Goal: Task Accomplishment & Management: Use online tool/utility

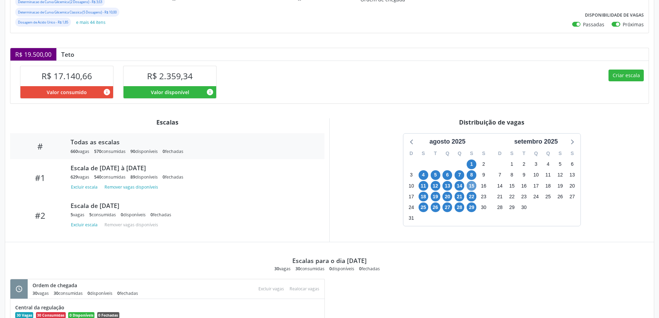
scroll to position [94, 0]
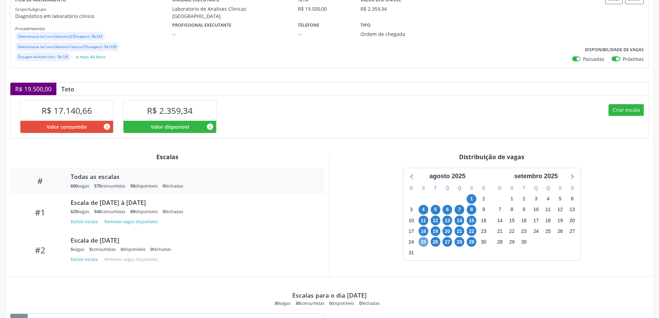
click at [423, 241] on span "25" at bounding box center [423, 242] width 10 height 10
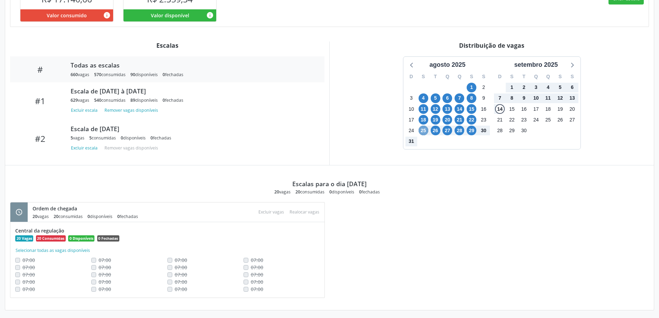
scroll to position [208, 0]
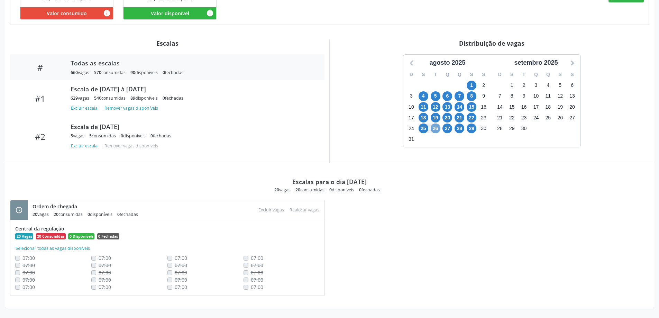
click at [433, 129] on span "26" at bounding box center [435, 128] width 10 height 10
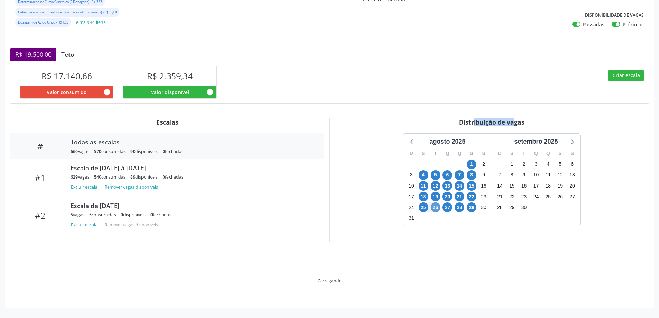
click at [433, 129] on div "Distribuição de vagas agosto 2025 D S T Q Q S S 27 28 29 30 31 1 2 3 4 5 6 7 8 …" at bounding box center [491, 179] width 324 height 123
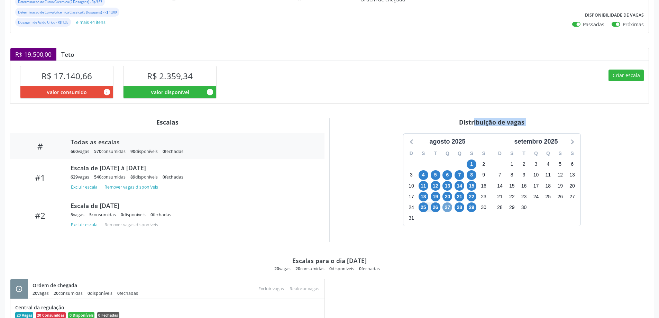
click at [447, 206] on span "27" at bounding box center [447, 207] width 10 height 10
click at [456, 207] on span "28" at bounding box center [459, 207] width 10 height 10
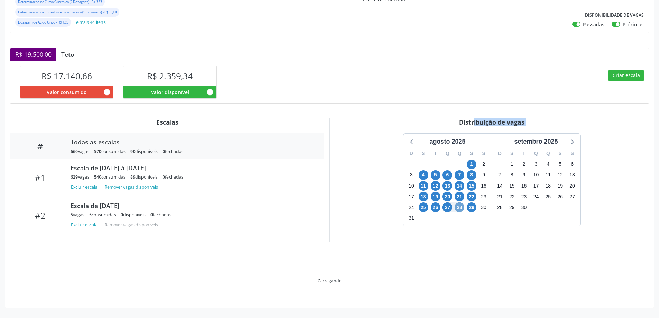
click at [456, 207] on span "28" at bounding box center [459, 207] width 10 height 10
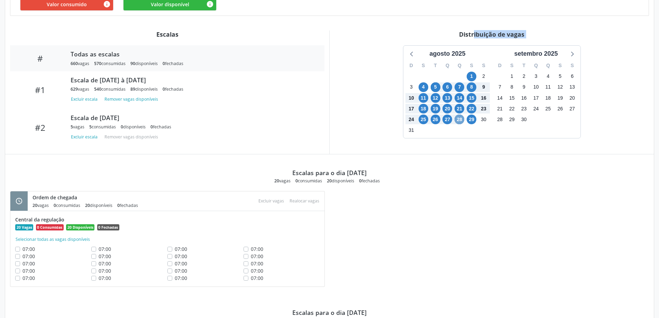
scroll to position [267, 0]
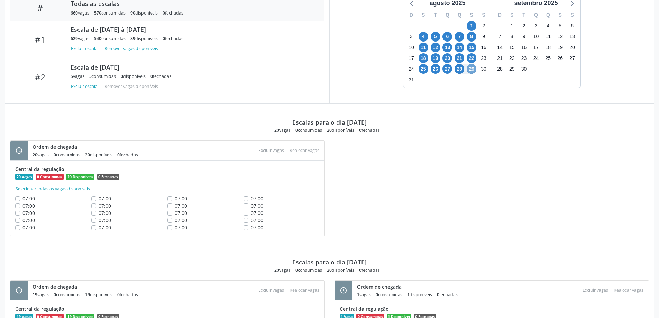
click at [469, 69] on span "29" at bounding box center [471, 69] width 10 height 10
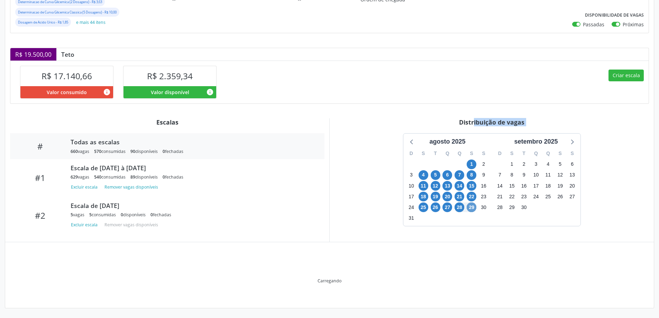
click at [469, 69] on div "Criar escala" at bounding box center [488, 81] width 319 height 43
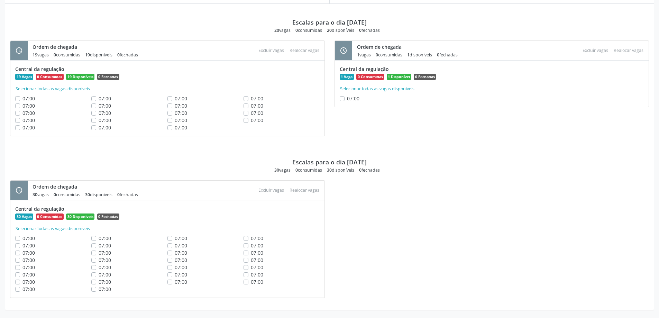
scroll to position [369, 0]
